Goal: Navigation & Orientation: Find specific page/section

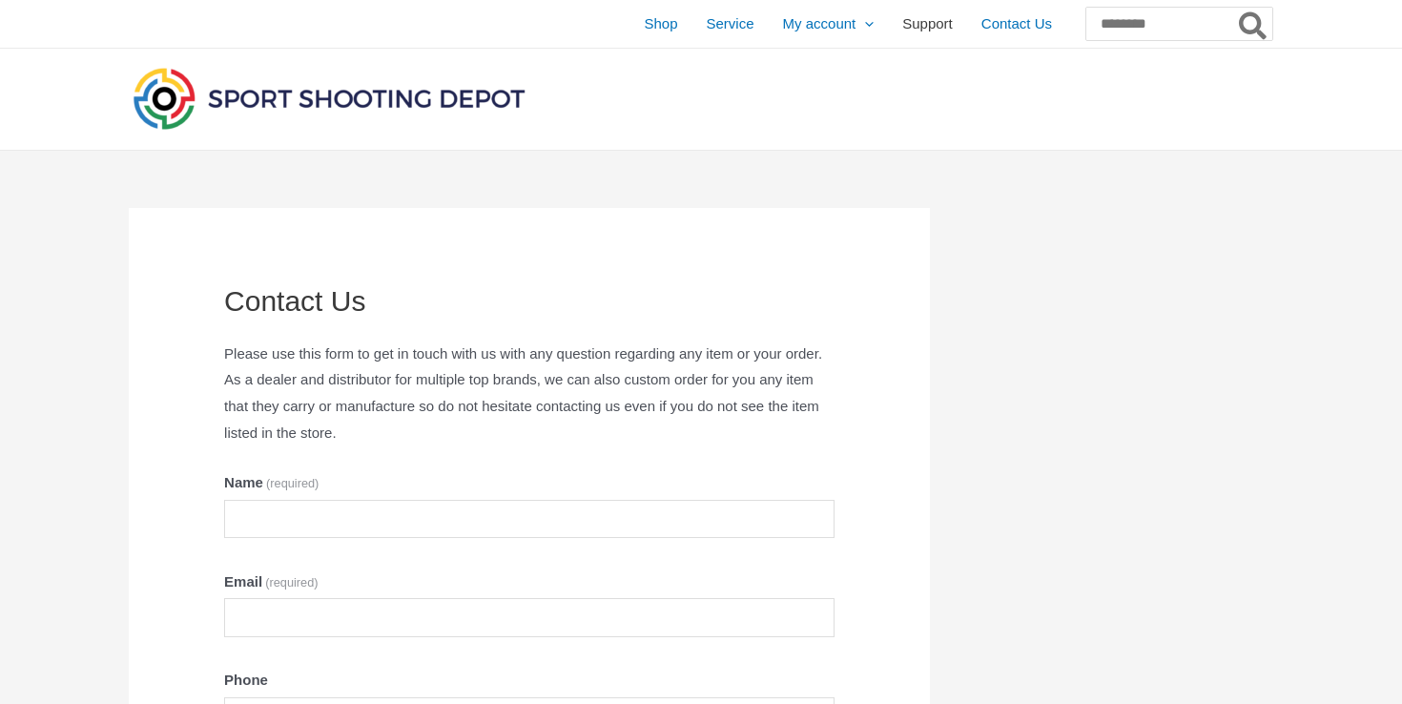
click at [902, 27] on span "Support" at bounding box center [927, 24] width 51 height 48
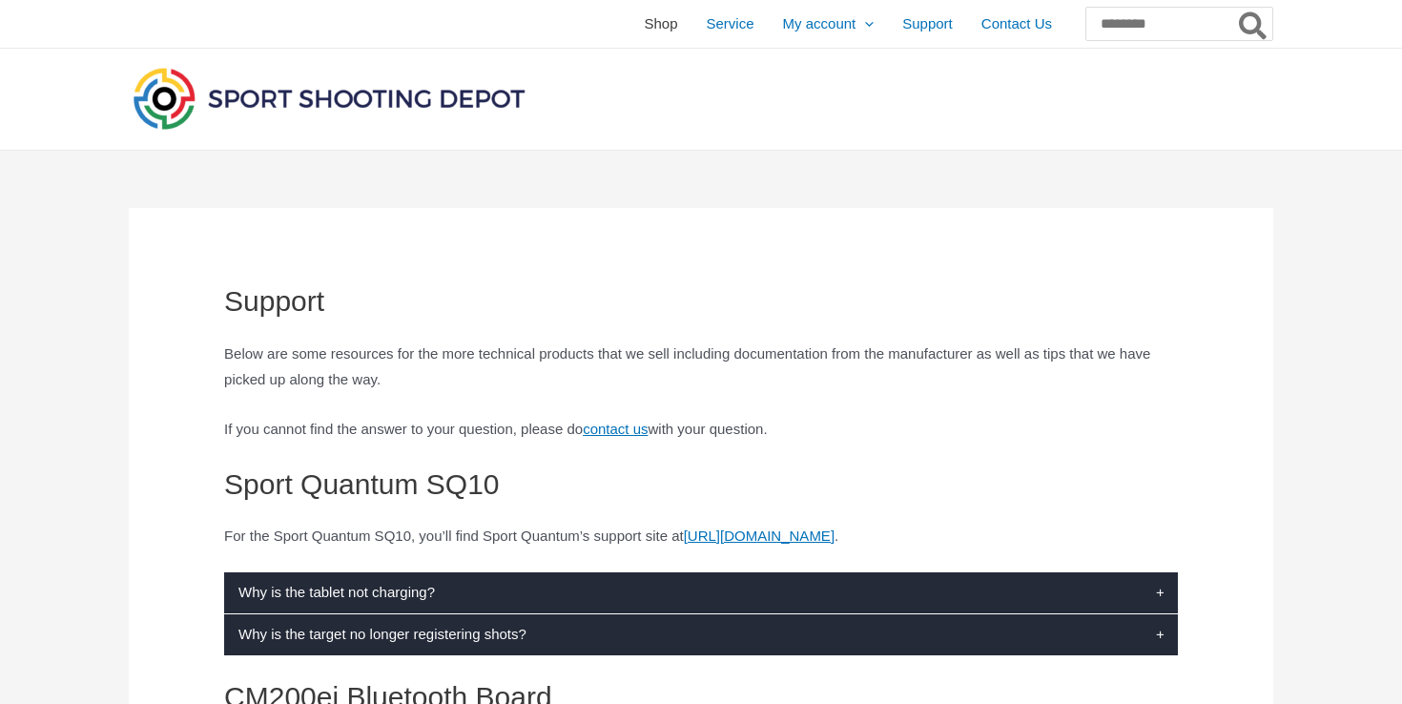
click at [644, 24] on span "Shop" at bounding box center [660, 24] width 33 height 48
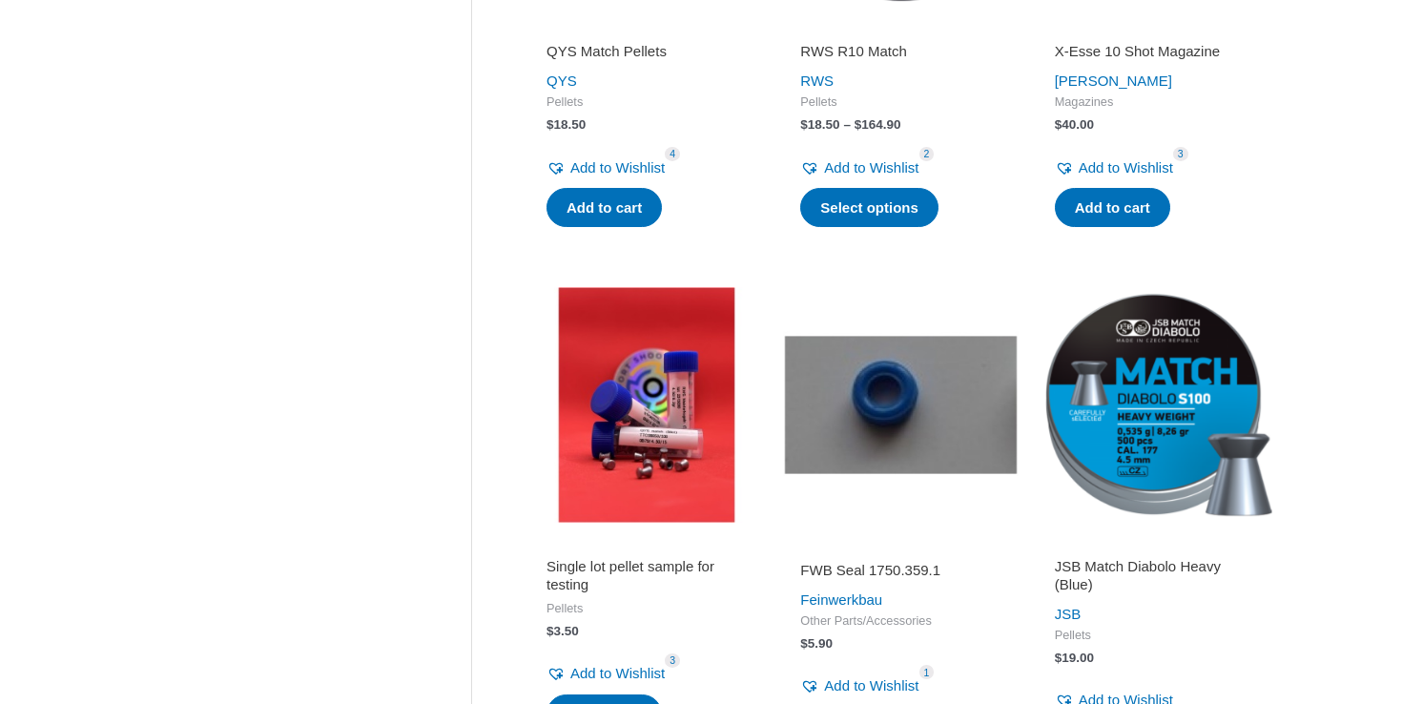
scroll to position [1187, 0]
